Goal: Information Seeking & Learning: Learn about a topic

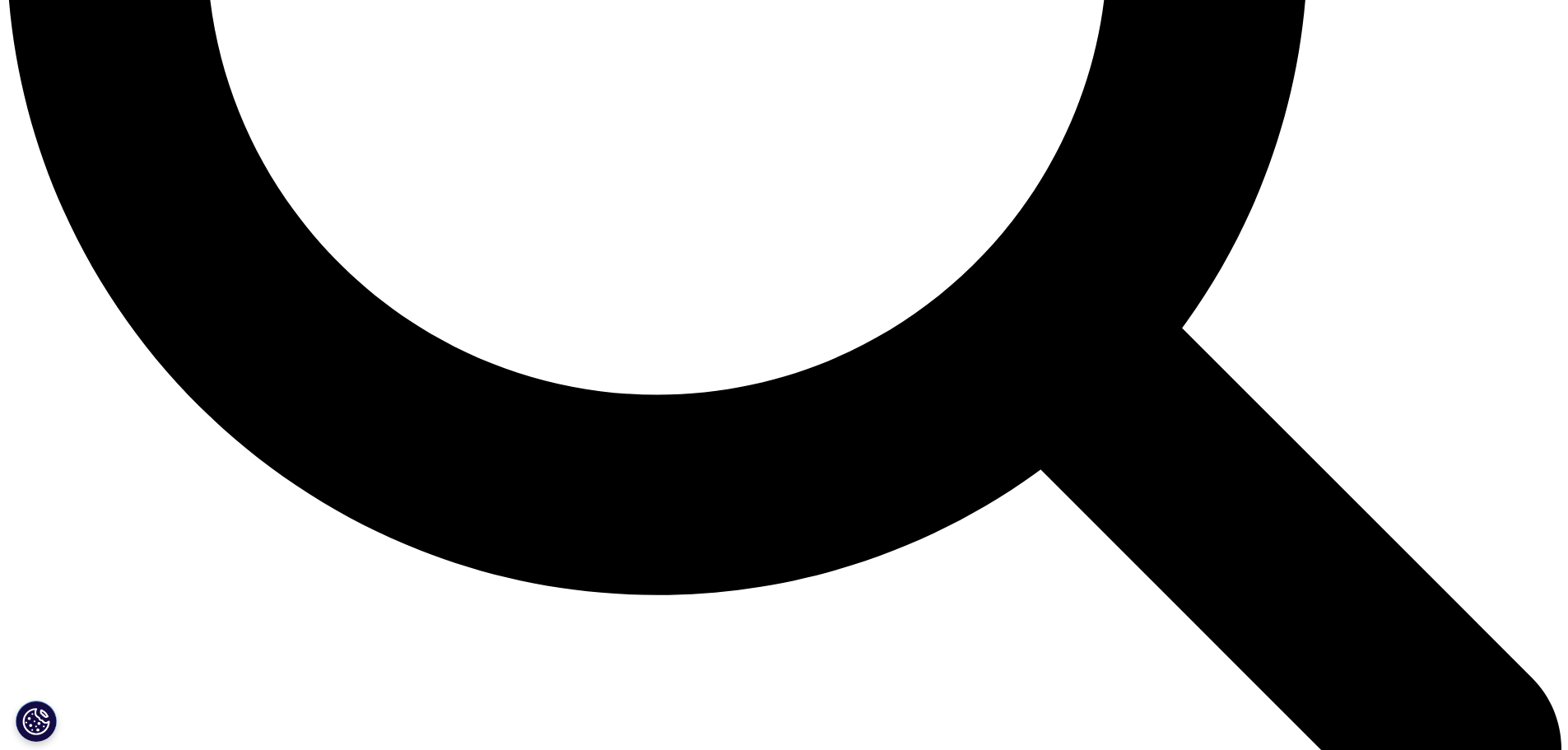
scroll to position [2223, 0]
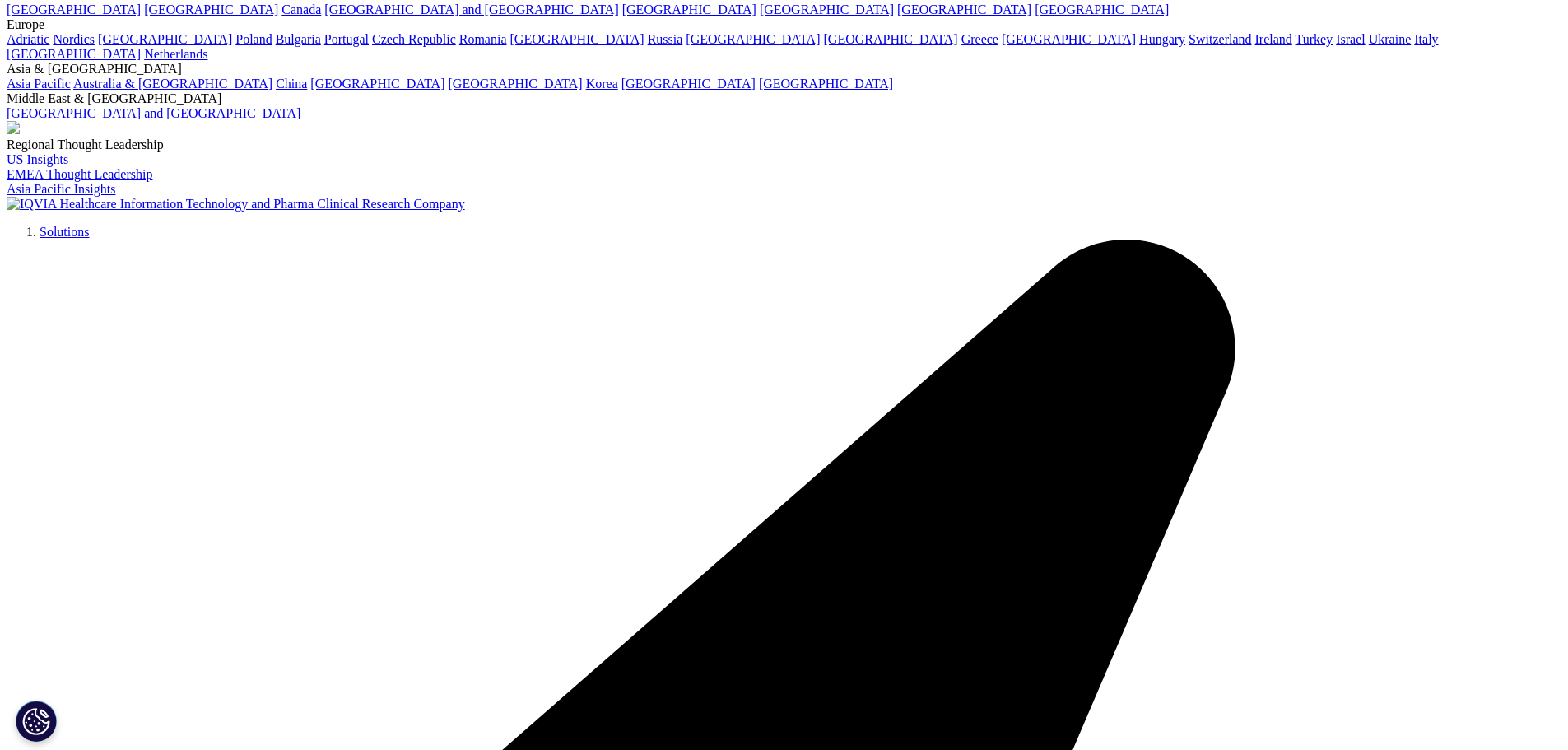
scroll to position [4282, 0]
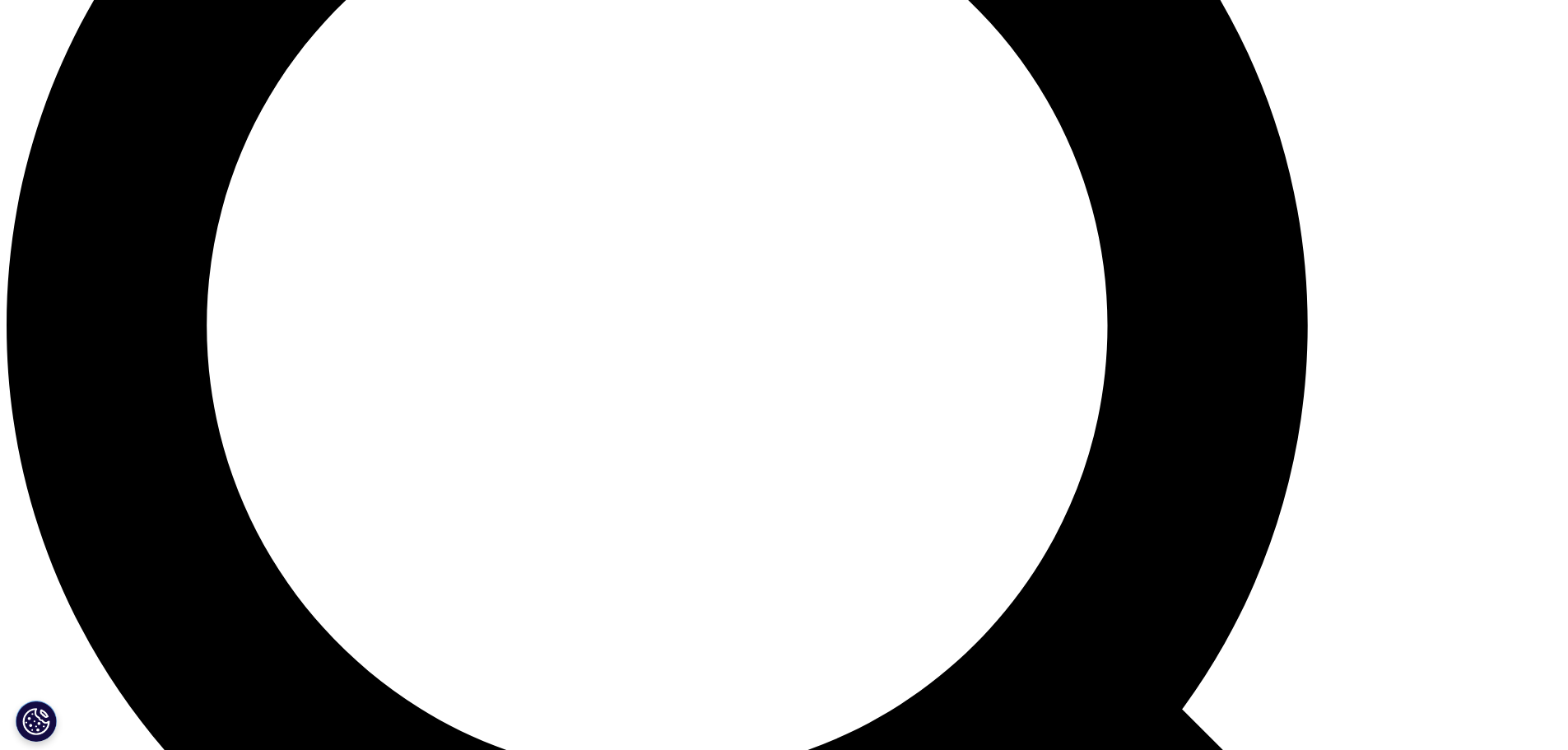
scroll to position [1413, 0]
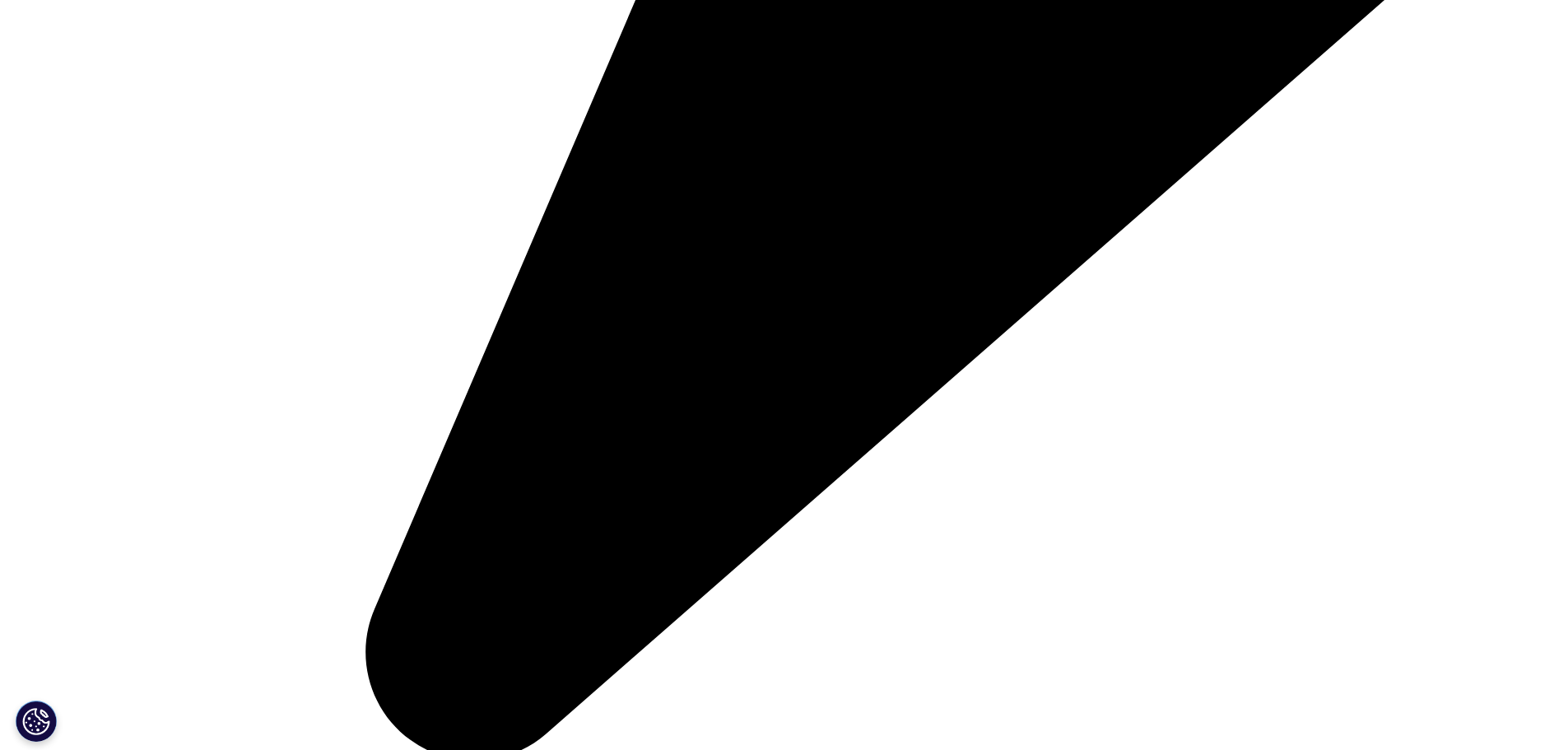
scroll to position [1482, 0]
